Goal: Check status: Check status

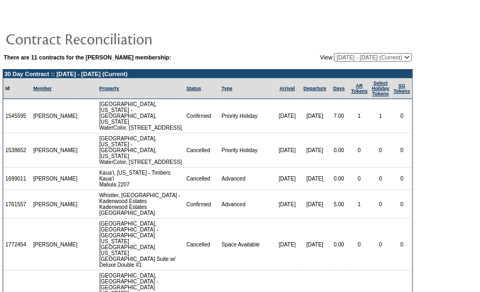
click at [335, 57] on select "[DATE] - [DATE] [DATE] - [DATE] [DATE] - [DATE] [DATE] - [DATE] [DATE] - [DATE]…" at bounding box center [373, 57] width 78 height 9
select select "136866"
click at [334, 53] on select "[DATE] - [DATE] [DATE] - [DATE] [DATE] - [DATE] [DATE] - [DATE] [DATE] - [DATE]…" at bounding box center [373, 57] width 78 height 9
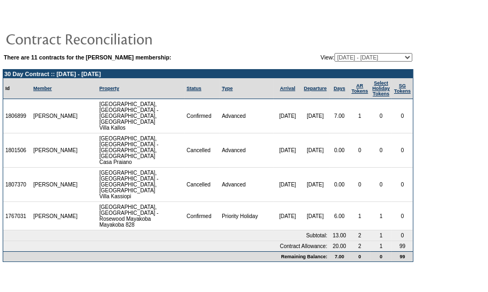
click at [341, 57] on select "[DATE] - [DATE] [DATE] - [DATE] [DATE] - [DATE] [DATE] - [DATE] [DATE] - [DATE]…" at bounding box center [373, 57] width 78 height 9
select select "126408"
click at [334, 53] on select "[DATE] - [DATE] [DATE] - [DATE] [DATE] - [DATE] [DATE] - [DATE] [DATE] - [DATE]…" at bounding box center [373, 57] width 78 height 9
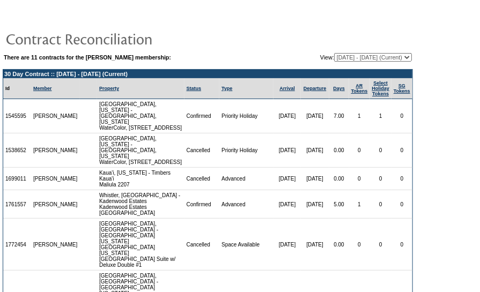
click at [372, 57] on select "[DATE] - [DATE] [DATE] - [DATE] [DATE] - [DATE] [DATE] - [DATE] [DATE] - [DATE]…" at bounding box center [373, 57] width 78 height 9
select select "136866"
click at [334, 53] on select "[DATE] - [DATE] [DATE] - [DATE] [DATE] - [DATE] [DATE] - [DATE] [DATE] - [DATE]…" at bounding box center [373, 57] width 78 height 9
